Goal: Transaction & Acquisition: Purchase product/service

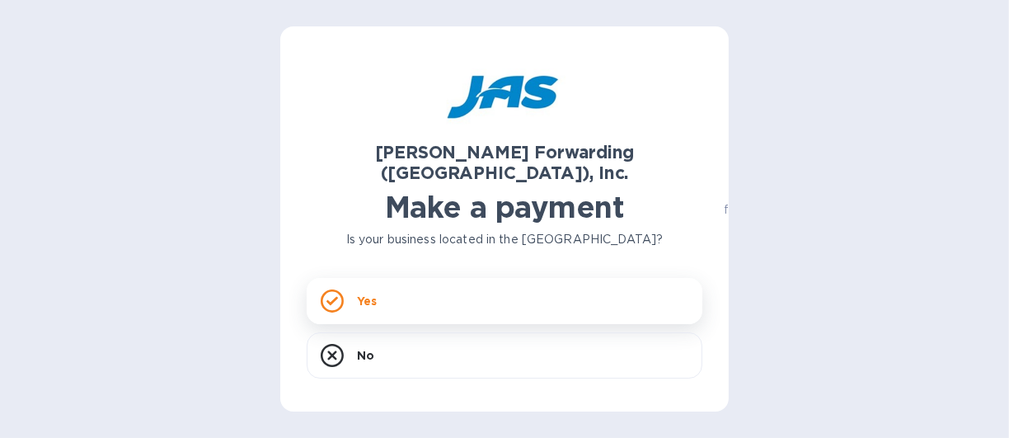
click at [354, 281] on div "Yes" at bounding box center [505, 301] width 396 height 46
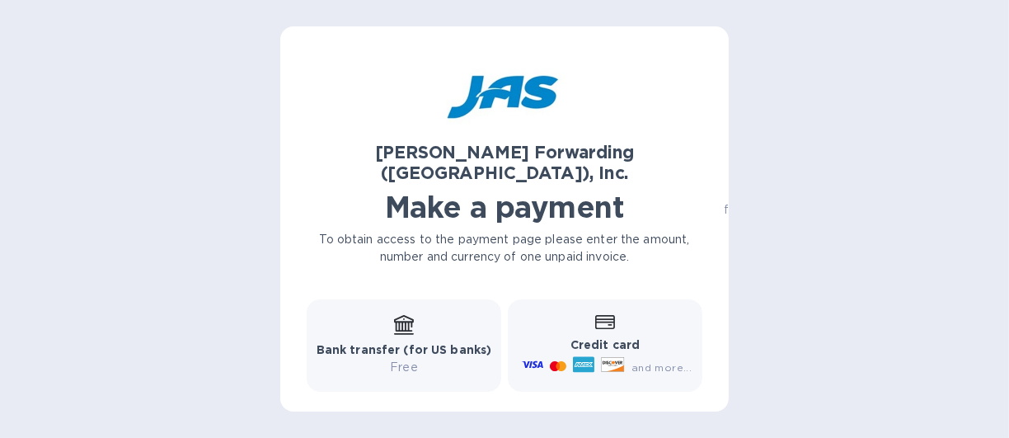
scroll to position [247, 0]
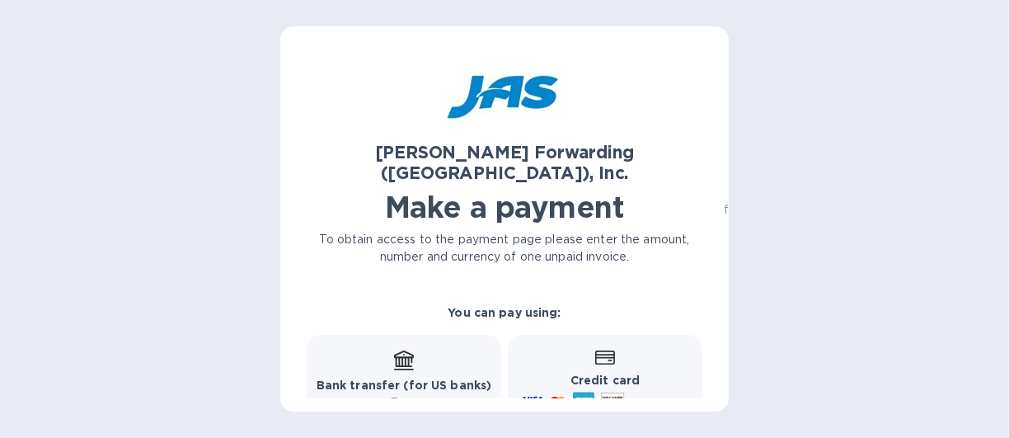
click at [590, 373] on b "Credit card" at bounding box center [604, 379] width 69 height 13
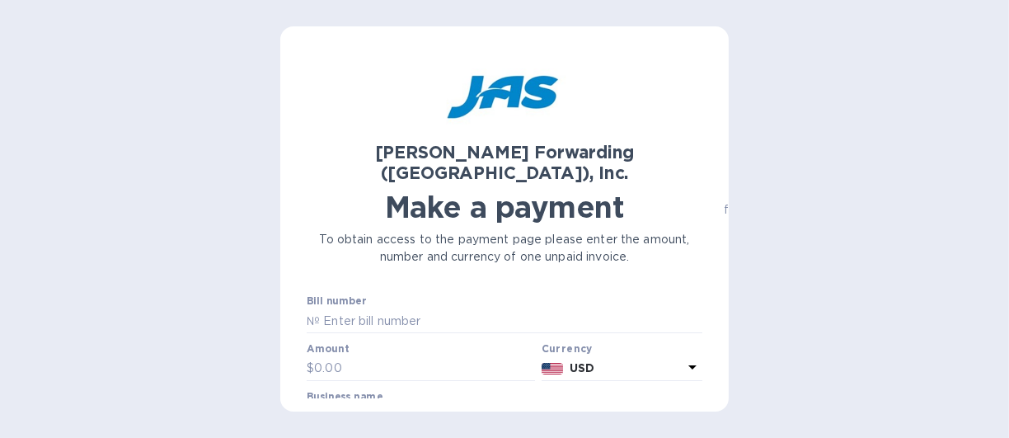
scroll to position [0, 0]
click at [383, 308] on input "text" at bounding box center [511, 320] width 383 height 25
paste input "S509145159"
type input "S509145159"
click at [368, 356] on input "text" at bounding box center [424, 368] width 221 height 25
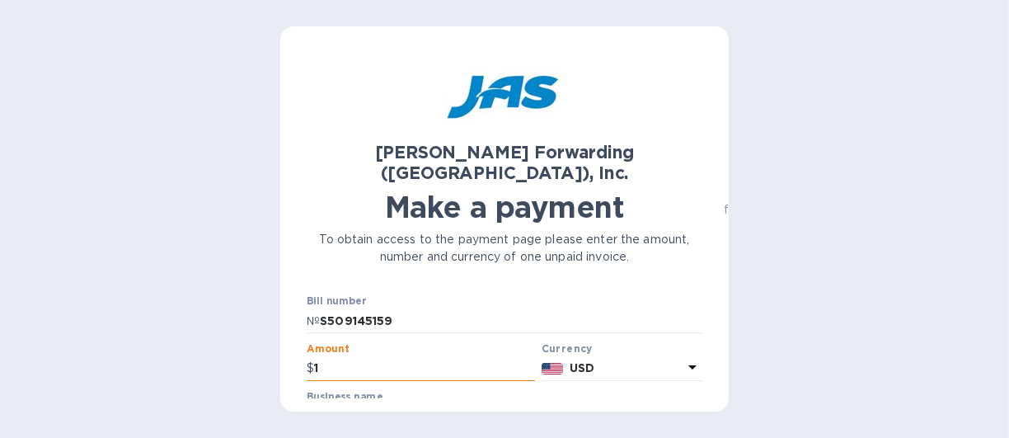
type input "1"
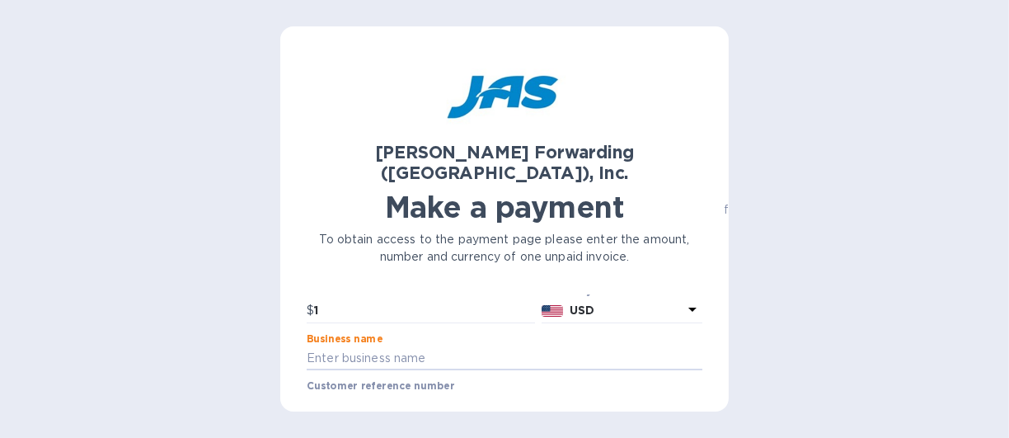
scroll to position [91, 0]
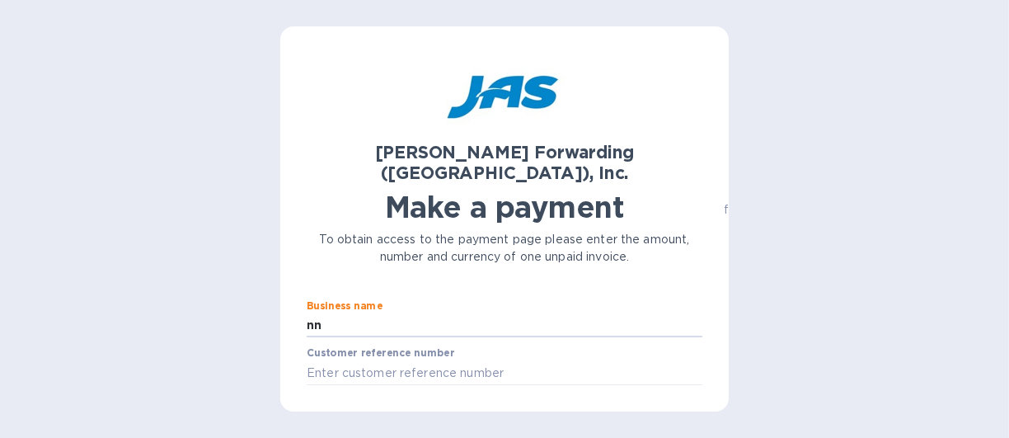
type input "nn"
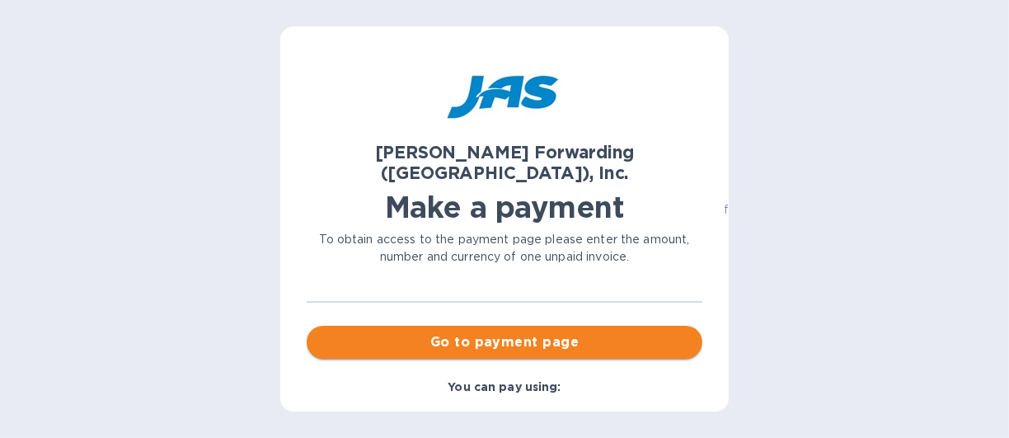
scroll to position [160, 0]
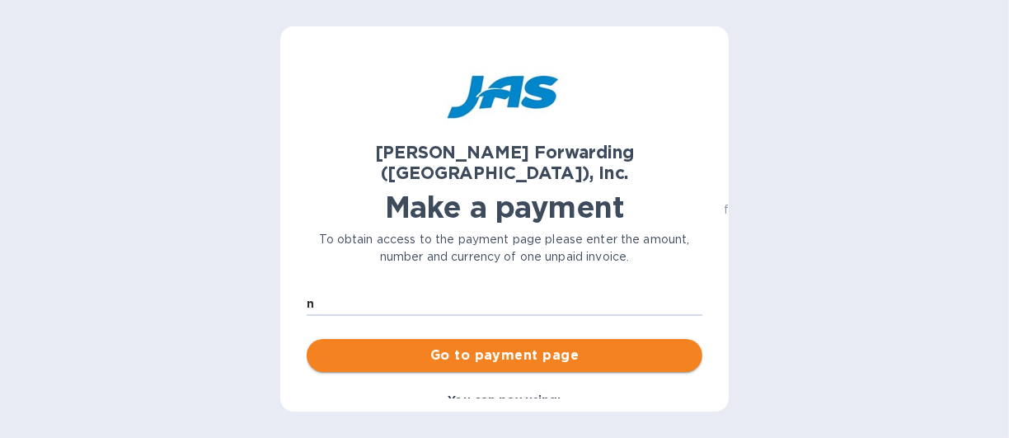
type input "n"
click at [360, 345] on span "Go to payment page" at bounding box center [504, 355] width 369 height 20
